Goal: Task Accomplishment & Management: Complete application form

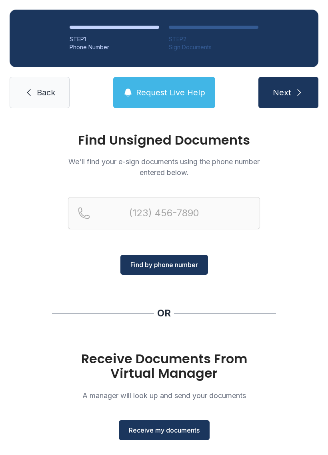
click at [173, 431] on span "Receive my documents" at bounding box center [164, 430] width 71 height 10
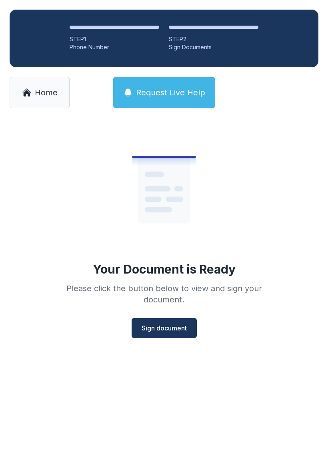
click at [165, 319] on button "Sign document" at bounding box center [164, 328] width 65 height 20
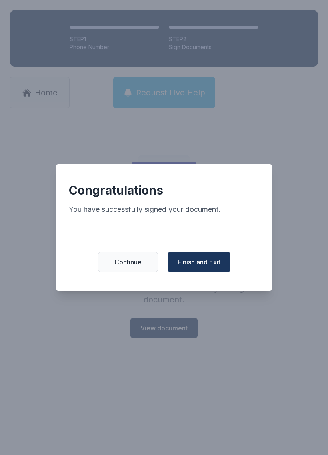
click at [204, 267] on span "Finish and Exit" at bounding box center [199, 262] width 43 height 10
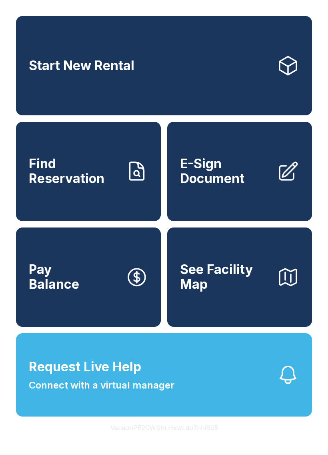
click at [213, 186] on span "E-Sign Document" at bounding box center [225, 171] width 91 height 29
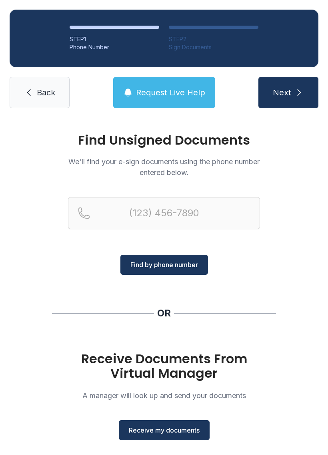
click at [169, 431] on span "Receive my documents" at bounding box center [164, 430] width 71 height 10
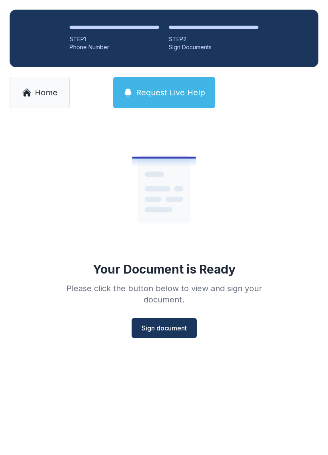
click at [173, 331] on span "Sign document" at bounding box center [164, 328] width 45 height 10
click at [40, 97] on span "Home" at bounding box center [46, 92] width 23 height 11
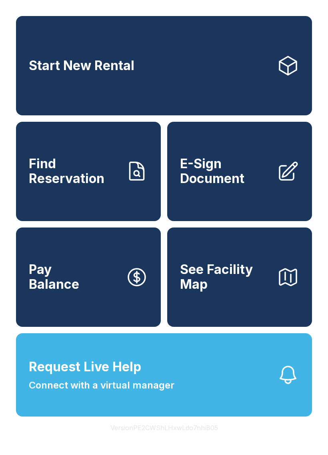
click at [231, 167] on span "E-Sign Document" at bounding box center [225, 171] width 91 height 29
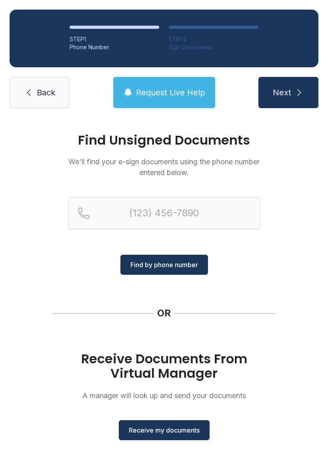
click at [180, 429] on span "Receive my documents" at bounding box center [164, 430] width 71 height 10
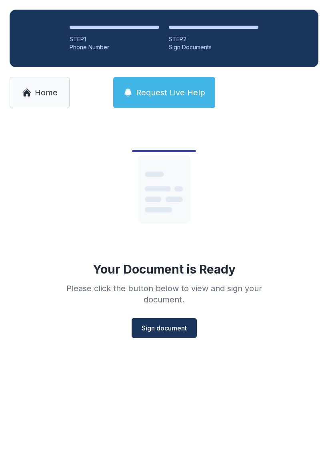
click at [170, 332] on span "Sign document" at bounding box center [164, 328] width 45 height 10
click at [38, 95] on span "Home" at bounding box center [46, 92] width 23 height 11
